Goal: Information Seeking & Learning: Learn about a topic

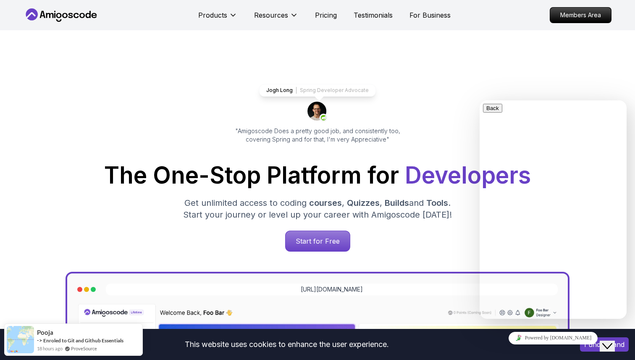
click at [607, 341] on icon "Close Chat This icon closes the chat window." at bounding box center [607, 346] width 10 height 10
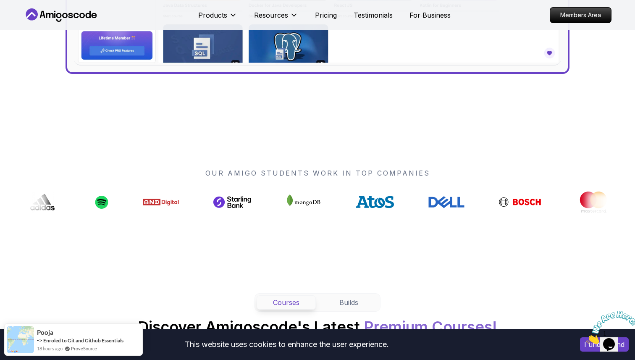
scroll to position [529, 0]
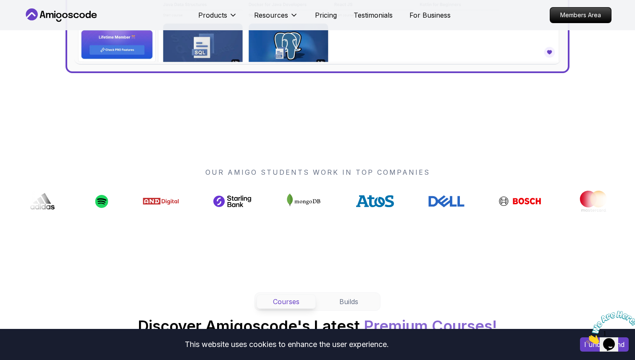
click at [586, 338] on icon "Close" at bounding box center [586, 341] width 0 height 7
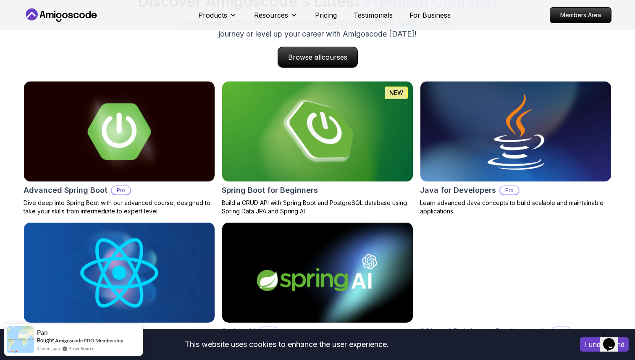
scroll to position [902, 0]
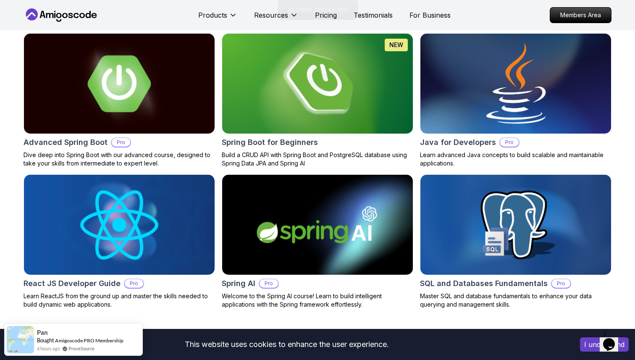
click at [444, 107] on img at bounding box center [516, 83] width 200 height 105
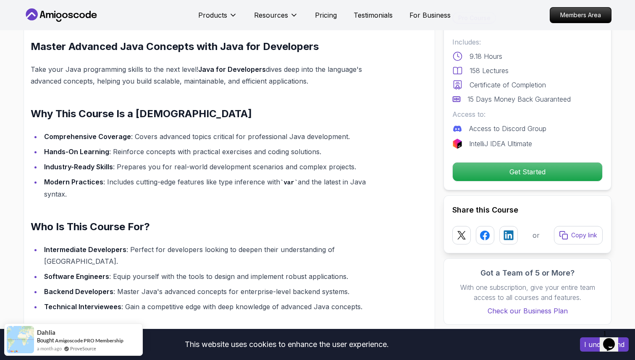
scroll to position [647, 0]
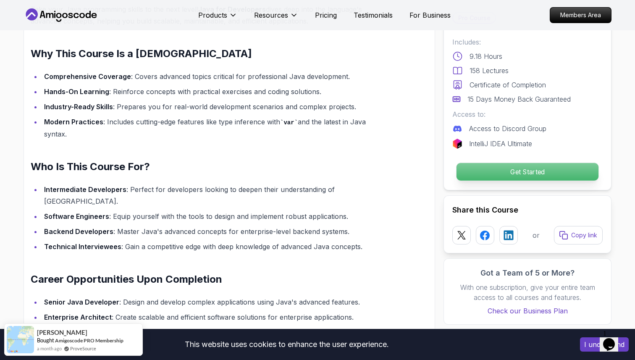
click at [518, 173] on p "Get Started" at bounding box center [527, 172] width 142 height 18
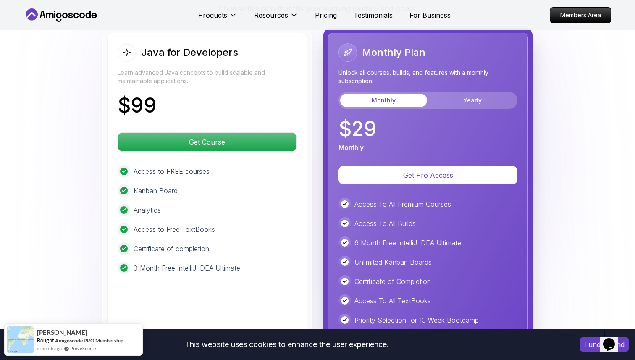
scroll to position [2056, 0]
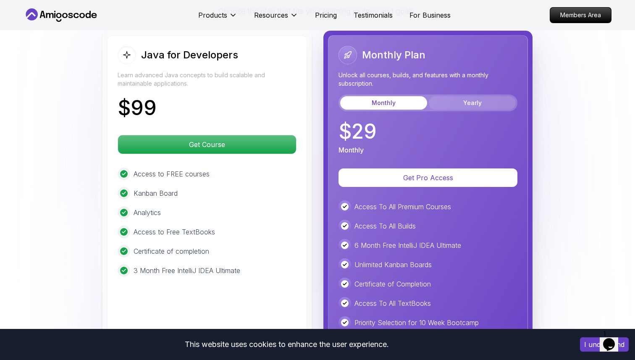
click at [473, 96] on button "Yearly" at bounding box center [472, 102] width 87 height 13
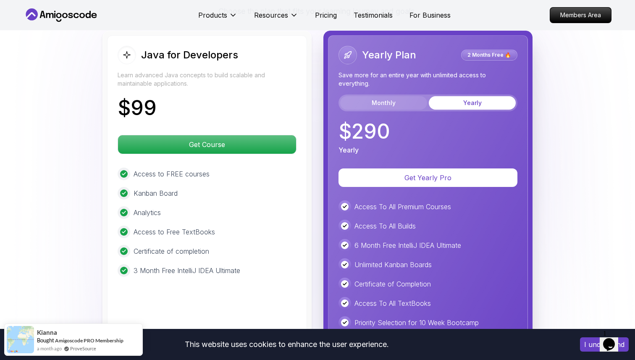
click at [388, 96] on button "Monthly" at bounding box center [383, 102] width 87 height 13
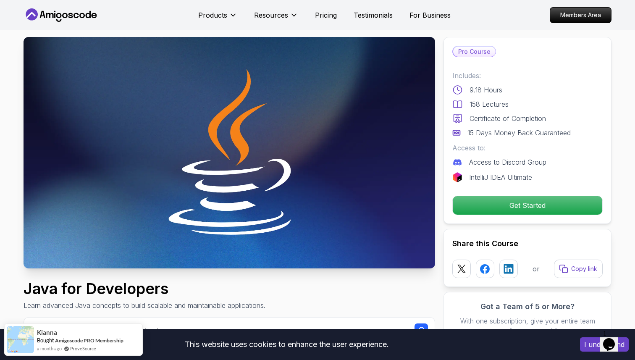
scroll to position [0, 0]
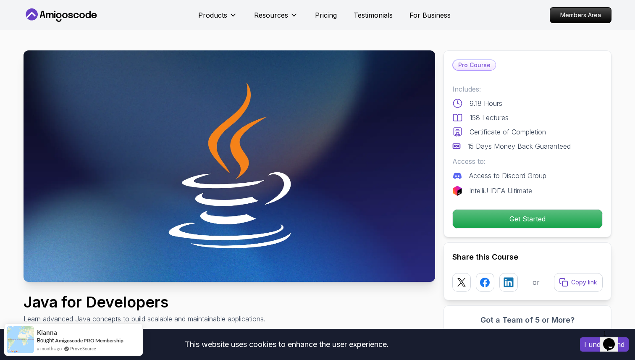
click at [74, 10] on icon at bounding box center [62, 14] width 76 height 13
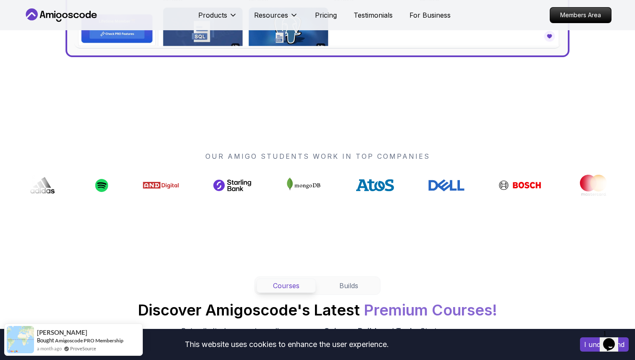
scroll to position [643, 0]
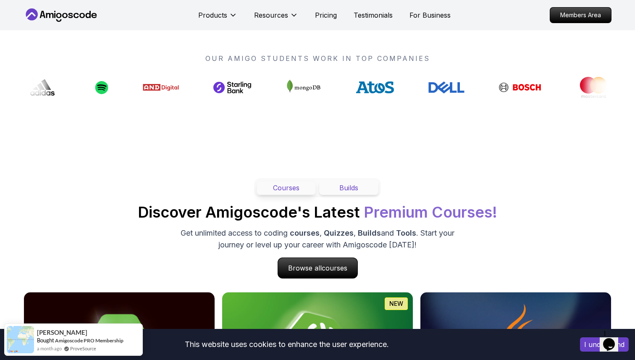
click at [343, 185] on button "Builds" at bounding box center [348, 187] width 59 height 14
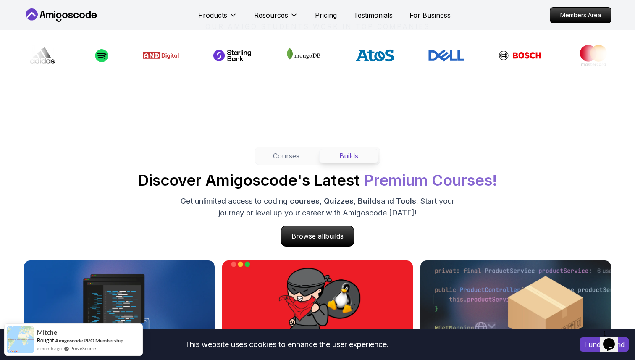
scroll to position [667, 0]
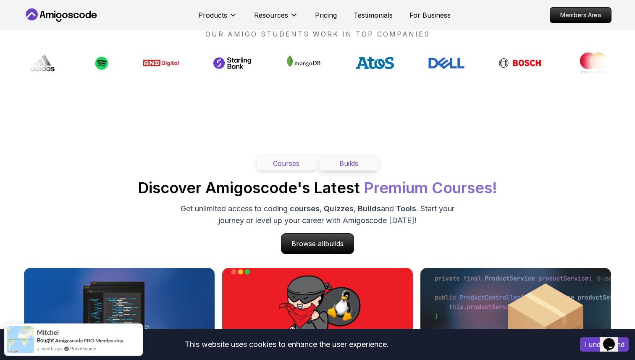
click at [296, 167] on button "Courses" at bounding box center [285, 163] width 59 height 14
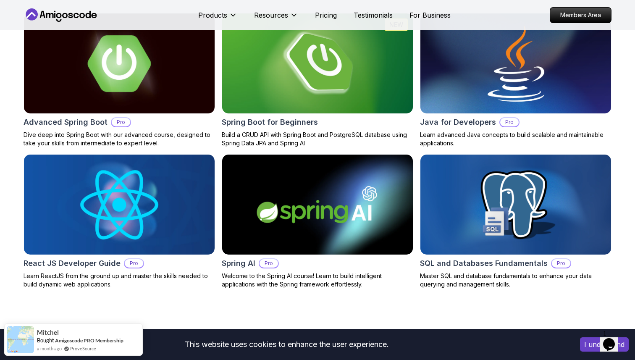
scroll to position [920, 0]
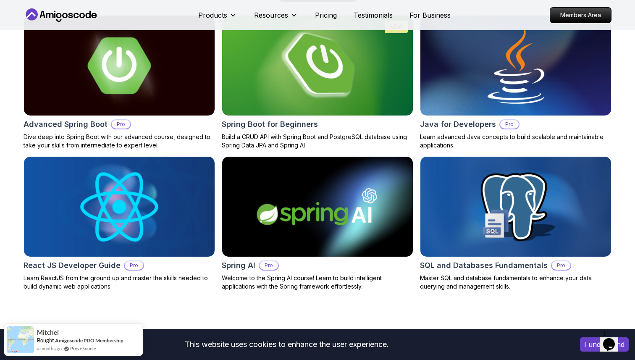
click at [282, 124] on h2 "Spring Boot for Beginners" at bounding box center [270, 124] width 96 height 12
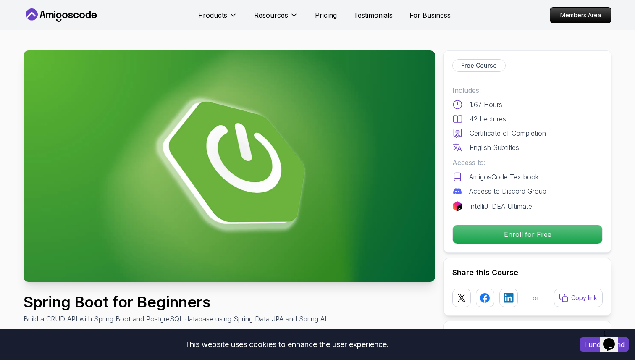
click at [78, 17] on icon at bounding box center [75, 15] width 5 height 5
